Goal: Information Seeking & Learning: Learn about a topic

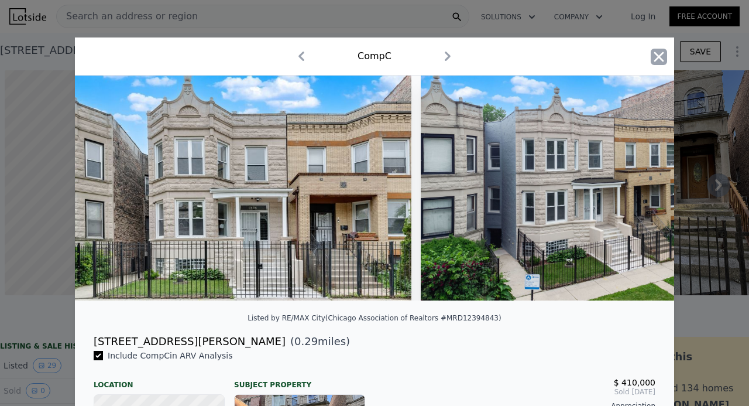
click at [654, 61] on icon "button" at bounding box center [659, 57] width 16 height 16
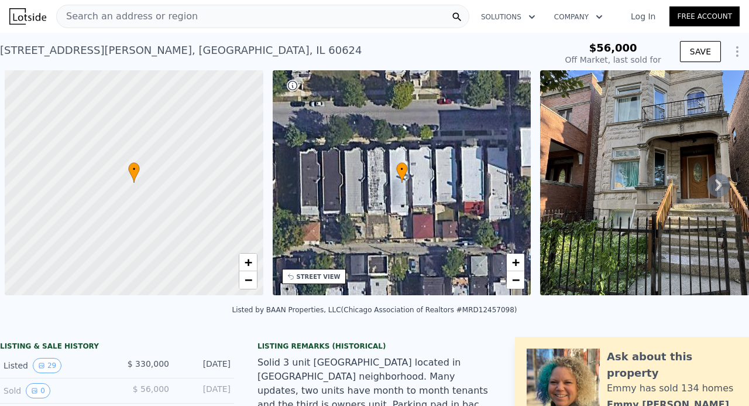
scroll to position [0, 5]
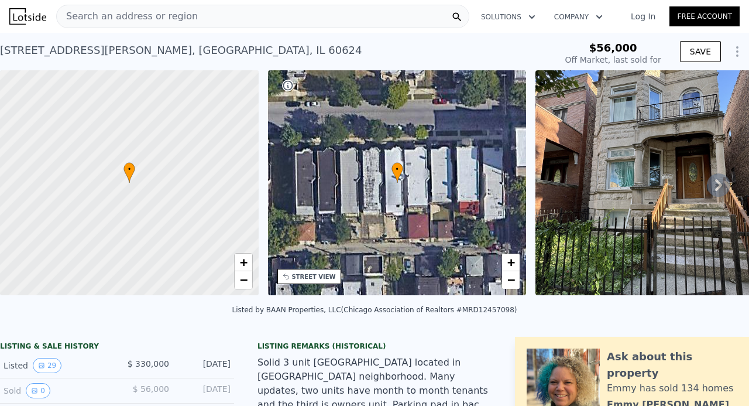
click at [105, 11] on span "Search an address or region" at bounding box center [127, 16] width 141 height 14
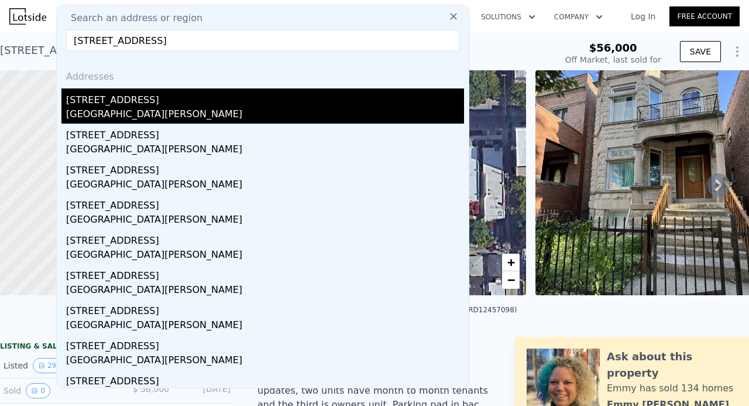
type input "[STREET_ADDRESS]"
click at [102, 102] on div "[STREET_ADDRESS]" at bounding box center [265, 97] width 398 height 19
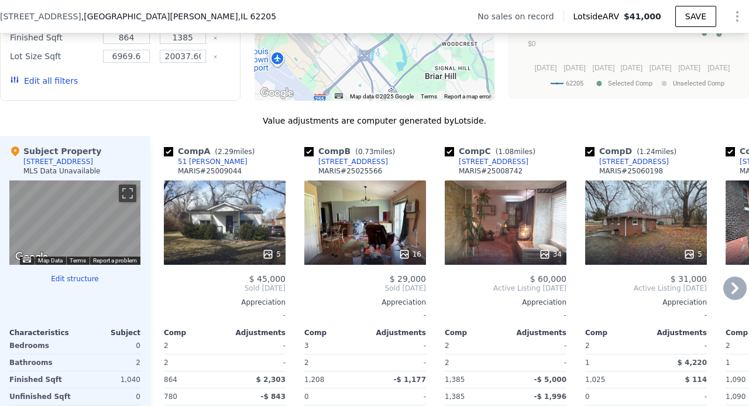
scroll to position [1107, 0]
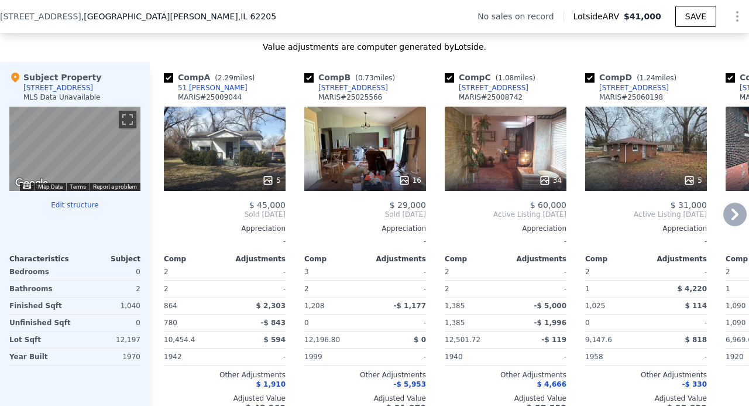
click at [732, 220] on icon at bounding box center [735, 214] width 7 height 12
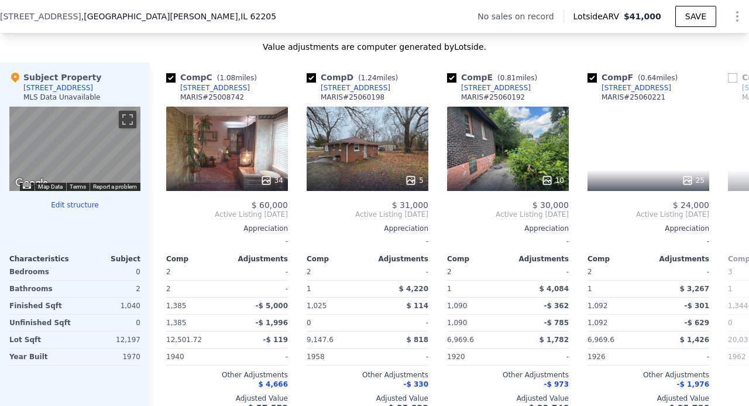
scroll to position [0, 281]
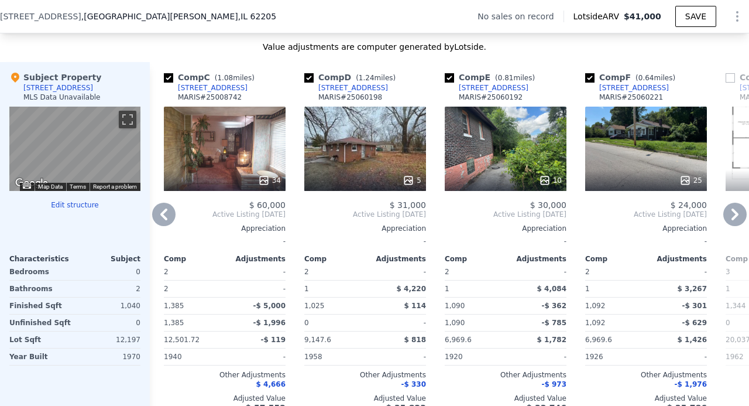
click at [502, 163] on div "10" at bounding box center [506, 149] width 122 height 84
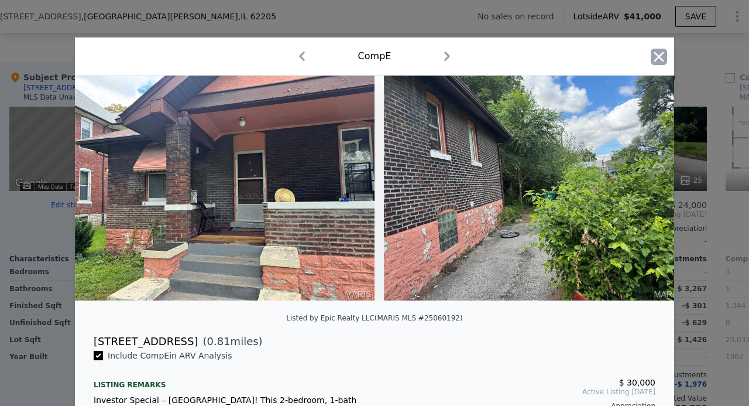
click at [653, 54] on icon "button" at bounding box center [659, 57] width 16 height 16
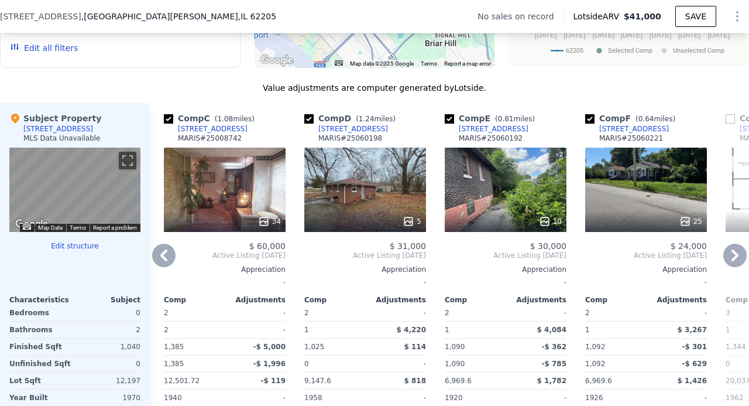
scroll to position [1049, 0]
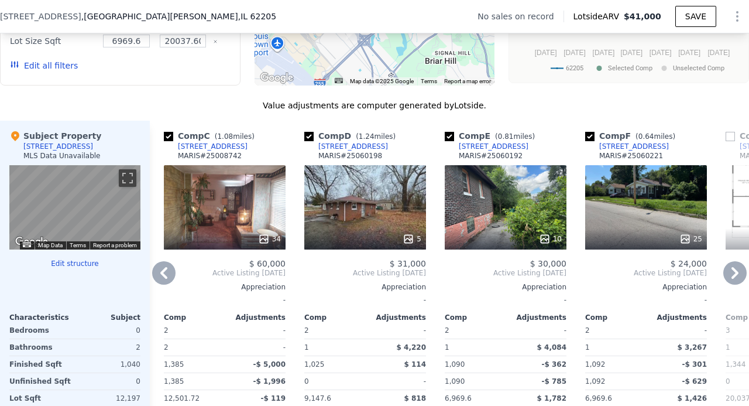
click at [220, 197] on div "34" at bounding box center [225, 207] width 122 height 84
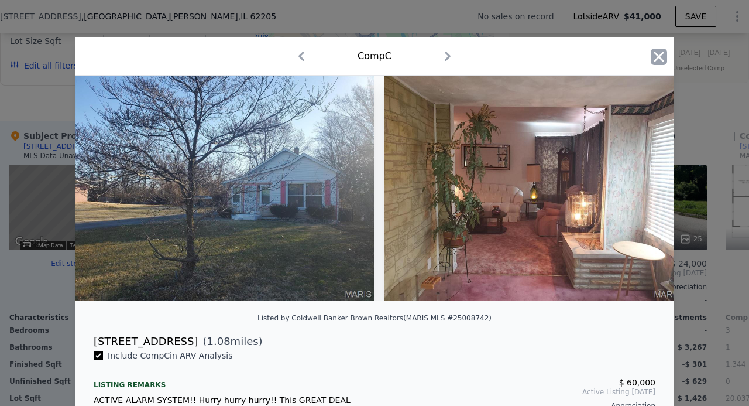
click at [651, 56] on icon "button" at bounding box center [659, 57] width 16 height 16
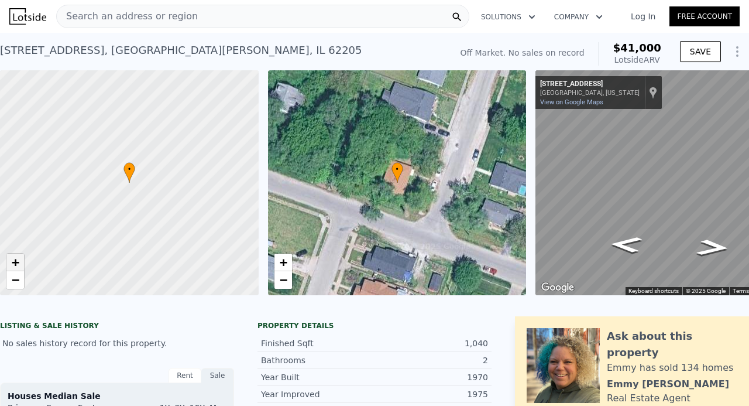
click at [16, 262] on span "+" at bounding box center [16, 262] width 8 height 15
click at [16, 257] on span "+" at bounding box center [16, 262] width 8 height 15
click at [13, 263] on span "+" at bounding box center [16, 262] width 8 height 15
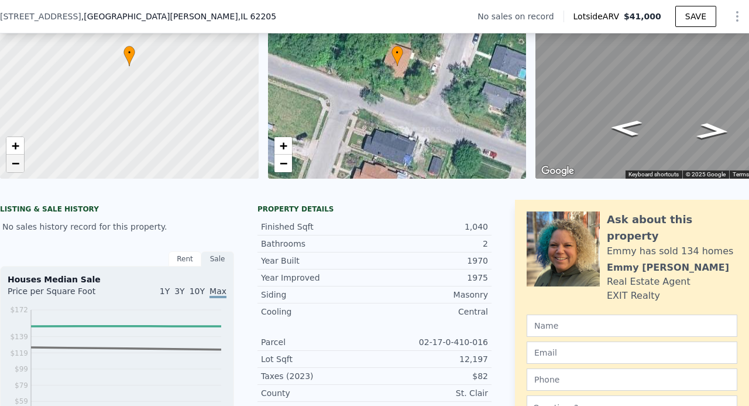
click at [17, 167] on span "−" at bounding box center [16, 163] width 8 height 15
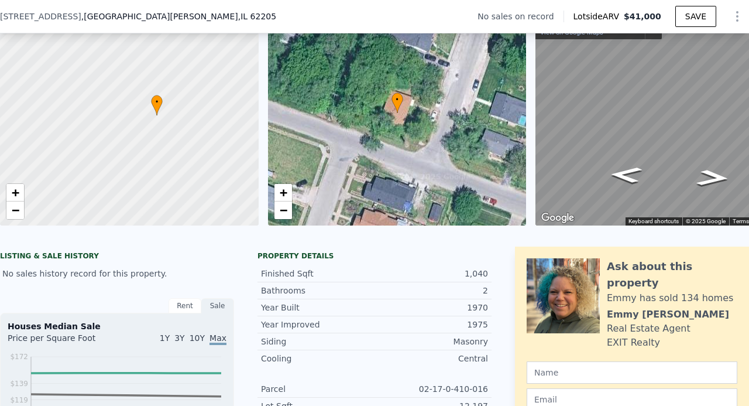
drag, startPoint x: 177, startPoint y: 115, endPoint x: 204, endPoint y: 116, distance: 26.9
click at [204, 116] on div at bounding box center [129, 113] width 310 height 270
